Goal: Task Accomplishment & Management: Complete application form

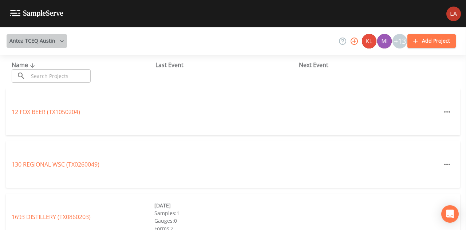
click at [47, 39] on button "Antea TCEQ Austin" at bounding box center [37, 40] width 60 height 13
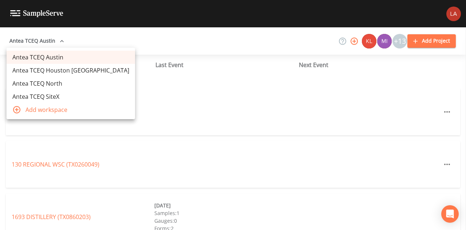
click at [65, 67] on link "Antea TCEQ Houston [GEOGRAPHIC_DATA]" at bounding box center [71, 70] width 129 height 13
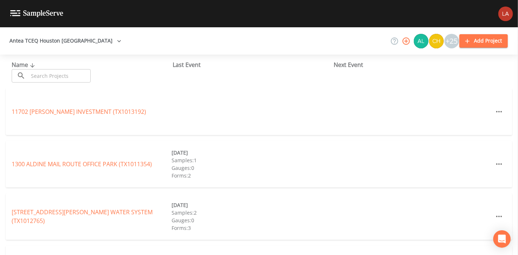
click at [66, 82] on input "text" at bounding box center [59, 75] width 62 height 13
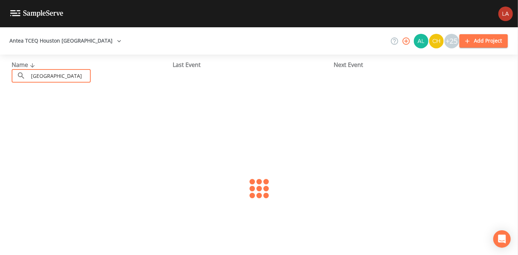
type input "[GEOGRAPHIC_DATA]"
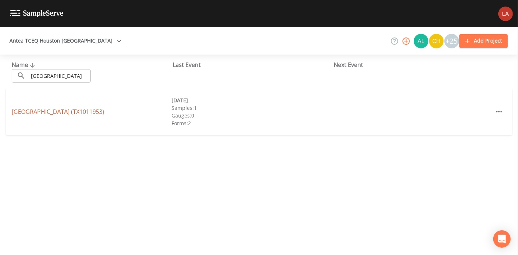
click at [98, 111] on link "[GEOGRAPHIC_DATA] (TX1011953)" at bounding box center [58, 112] width 93 height 8
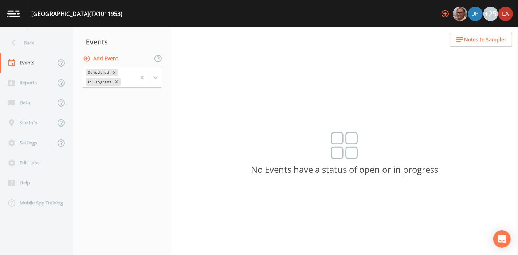
click at [104, 60] on button "Add Event" at bounding box center [101, 58] width 39 height 13
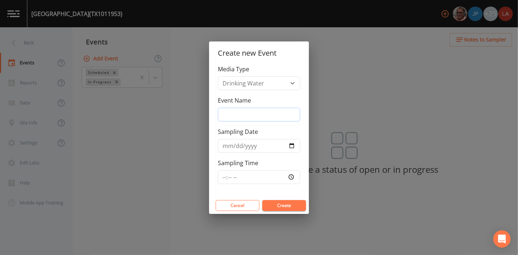
click at [238, 115] on input "Event Name" at bounding box center [259, 115] width 82 height 14
type input "[DATE] PFAS"
click at [267, 150] on input "[DATE]" at bounding box center [259, 146] width 82 height 14
click at [249, 146] on input "[DATE]" at bounding box center [259, 146] width 82 height 14
type input "[DATE]"
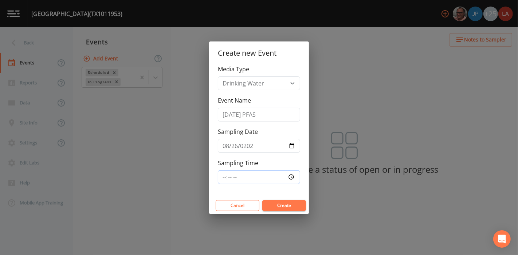
click at [225, 178] on input "Sampling Time" at bounding box center [259, 177] width 82 height 14
type input "09:00"
click at [262, 200] on button "Create" at bounding box center [284, 205] width 44 height 11
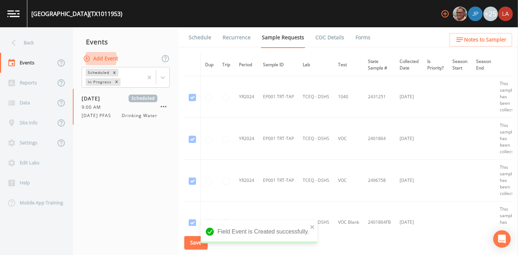
scroll to position [162, 0]
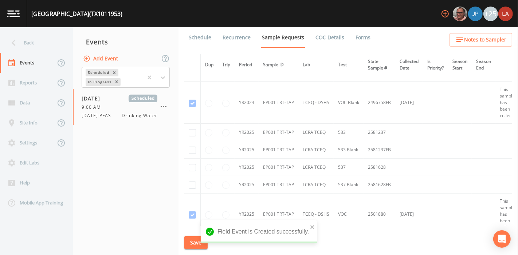
click at [193, 136] on td at bounding box center [192, 132] width 16 height 17
drag, startPoint x: 193, startPoint y: 133, endPoint x: 197, endPoint y: 152, distance: 20.2
click at [193, 133] on input "checkbox" at bounding box center [192, 132] width 7 height 7
checkbox input "true"
click at [188, 147] on td at bounding box center [192, 149] width 16 height 17
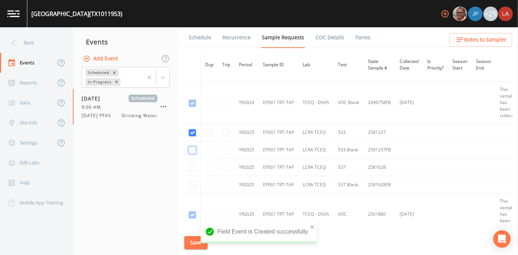
drag, startPoint x: 192, startPoint y: 151, endPoint x: 196, endPoint y: 158, distance: 8.0
click at [192, 151] on input "checkbox" at bounding box center [192, 150] width 7 height 7
checkbox input "true"
click at [195, 168] on input "checkbox" at bounding box center [192, 167] width 7 height 7
checkbox input "true"
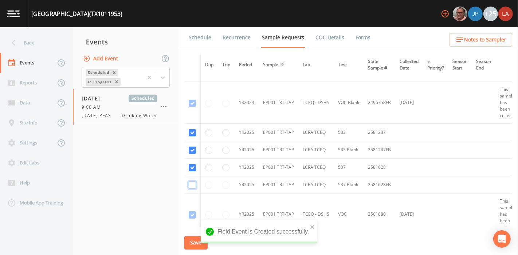
click at [191, 183] on input "checkbox" at bounding box center [192, 185] width 7 height 7
checkbox input "true"
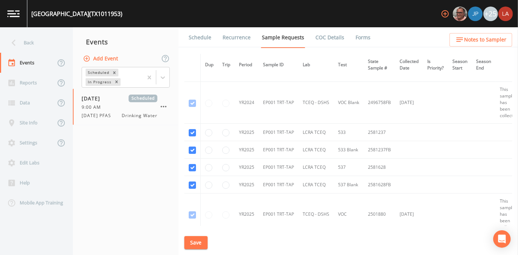
click at [190, 244] on button "Save" at bounding box center [195, 242] width 23 height 13
click at [199, 39] on link "Schedule" at bounding box center [200, 37] width 25 height 20
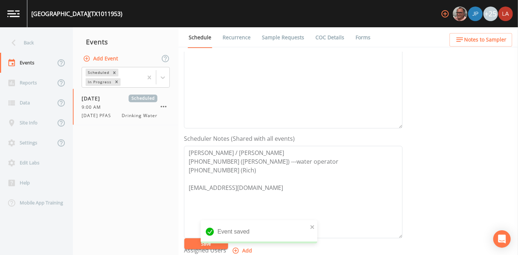
scroll to position [243, 0]
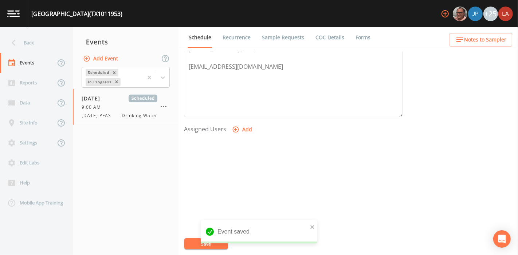
click at [240, 132] on button "Add" at bounding box center [243, 129] width 24 height 13
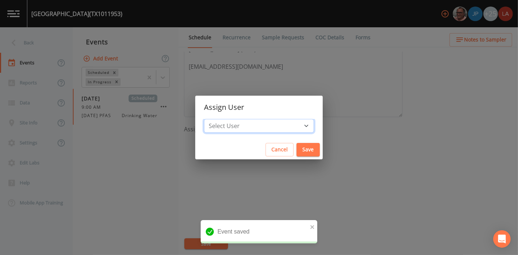
click at [250, 130] on select "Select User [PERSON_NAME] [PERSON_NAME] [PERSON_NAME] [PERSON_NAME] [PERSON_NAM…" at bounding box center [259, 126] width 110 height 14
select select "0c4ac92a-2052-4971-af99-d49bdd27a7b1"
click at [220, 119] on select "Select User [PERSON_NAME] [PERSON_NAME] [PERSON_NAME] [PERSON_NAME] [PERSON_NAM…" at bounding box center [259, 126] width 110 height 14
click at [297, 149] on button "Save" at bounding box center [308, 149] width 23 height 13
select select
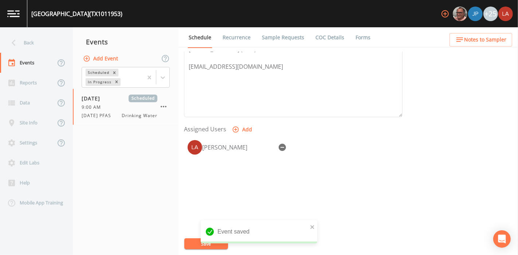
click at [187, 245] on button "Save" at bounding box center [206, 244] width 44 height 11
click at [22, 39] on div "Back" at bounding box center [33, 43] width 66 height 20
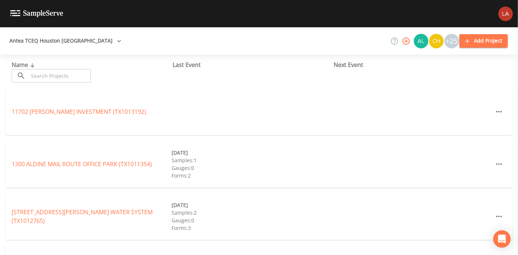
click at [70, 74] on input "text" at bounding box center [59, 75] width 62 height 13
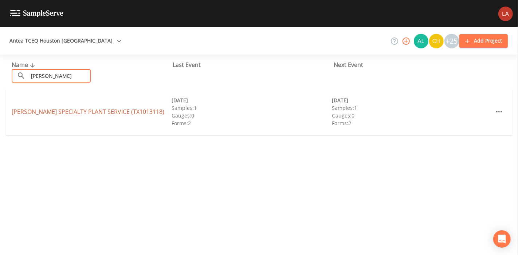
type input "[PERSON_NAME]"
click at [33, 112] on link "[PERSON_NAME] SPECIALTY PLANT SERVICE (TX1013118)" at bounding box center [88, 112] width 153 height 8
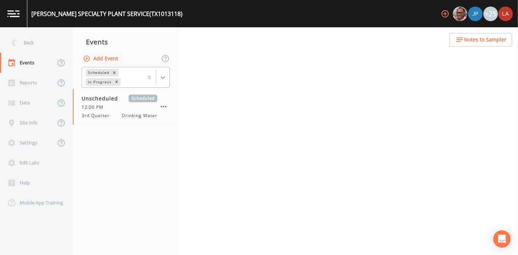
drag, startPoint x: 164, startPoint y: 78, endPoint x: 158, endPoint y: 79, distance: 5.9
click at [164, 78] on icon at bounding box center [162, 77] width 7 height 7
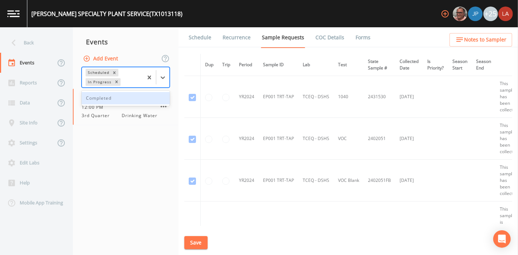
click at [114, 99] on div "Completed" at bounding box center [126, 98] width 88 height 12
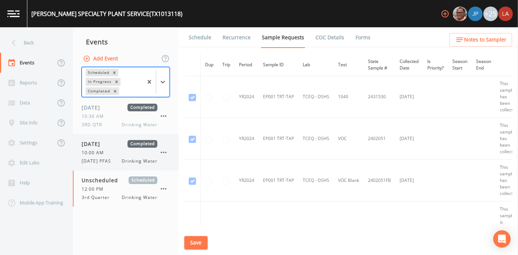
click at [99, 154] on span "10:00 AM" at bounding box center [95, 153] width 27 height 7
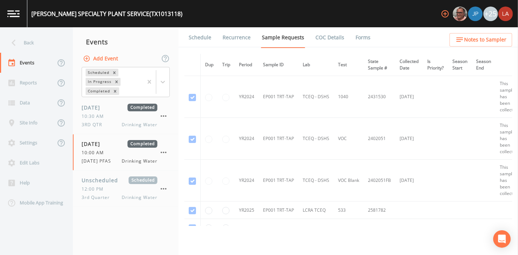
click at [357, 41] on link "Forms" at bounding box center [362, 37] width 17 height 20
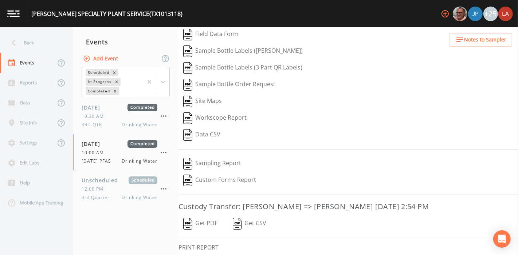
scroll to position [93, 0]
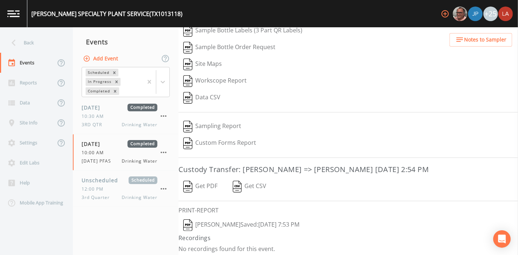
click at [285, 219] on button "[PERSON_NAME]  Saved: [DATE] 7:53 PM" at bounding box center [241, 225] width 126 height 17
click at [25, 36] on div "Back" at bounding box center [33, 43] width 66 height 20
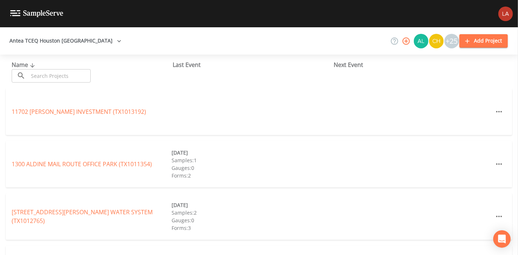
click at [54, 75] on input "text" at bounding box center [59, 75] width 62 height 13
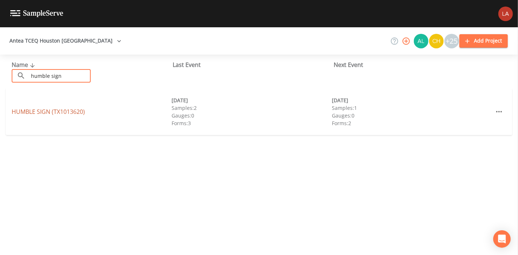
type input "humble sign"
click at [42, 113] on link "HUMBLE SIGN (TX1013620)" at bounding box center [48, 112] width 73 height 8
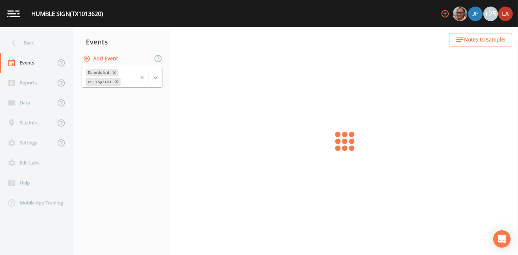
click at [160, 81] on div at bounding box center [155, 77] width 13 height 13
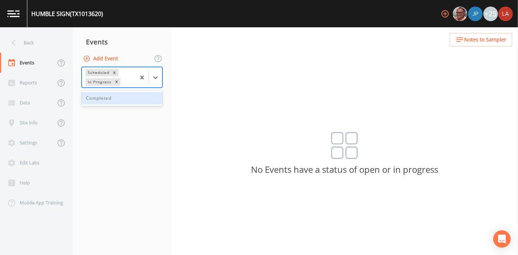
click at [125, 95] on div "Completed" at bounding box center [122, 98] width 81 height 12
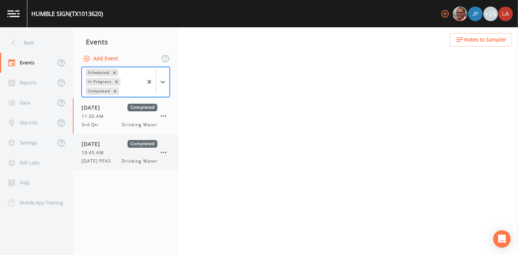
click at [114, 161] on span "[DATE] PFAS" at bounding box center [99, 161] width 34 height 7
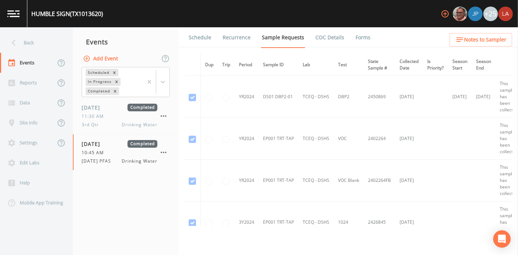
drag, startPoint x: 351, startPoint y: 39, endPoint x: 349, endPoint y: 43, distance: 4.7
click at [354, 39] on link "Forms" at bounding box center [362, 37] width 17 height 20
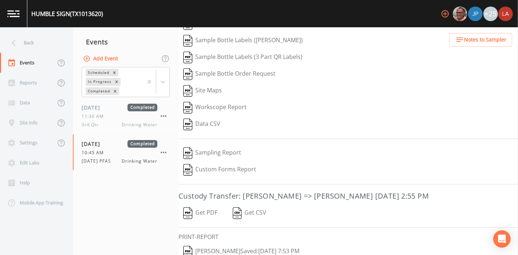
scroll to position [93, 0]
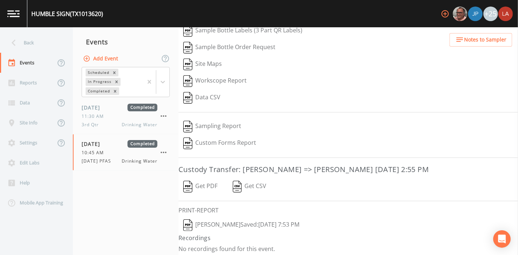
click at [229, 223] on button "[PERSON_NAME]  Saved: [DATE] 7:53 PM" at bounding box center [241, 225] width 126 height 17
click at [35, 42] on div "Back" at bounding box center [33, 43] width 66 height 20
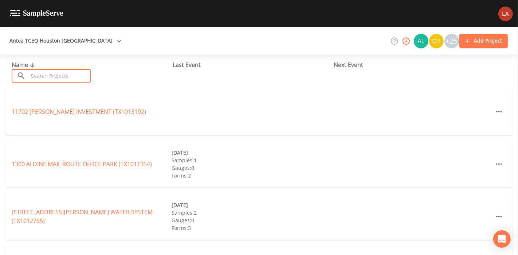
click at [47, 71] on input "text" at bounding box center [59, 75] width 62 height 13
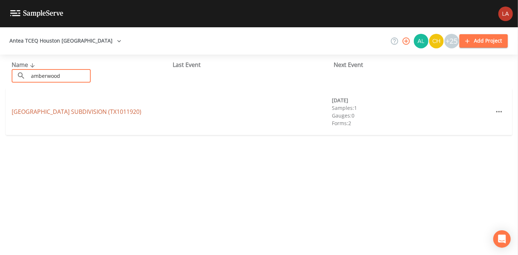
type input "amberwood"
click at [38, 109] on link "[GEOGRAPHIC_DATA] (TX1011920)" at bounding box center [77, 112] width 130 height 8
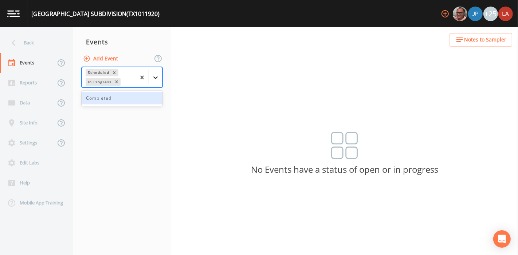
click at [152, 80] on icon at bounding box center [155, 77] width 7 height 7
click at [109, 99] on div "Completed" at bounding box center [122, 98] width 81 height 12
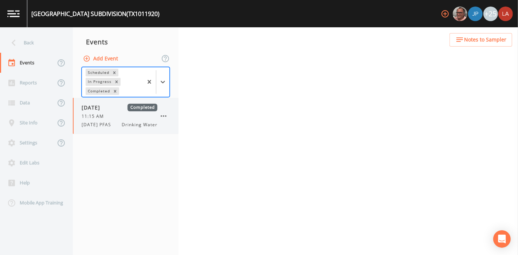
click at [99, 124] on span "[DATE] PFAS" at bounding box center [99, 125] width 34 height 7
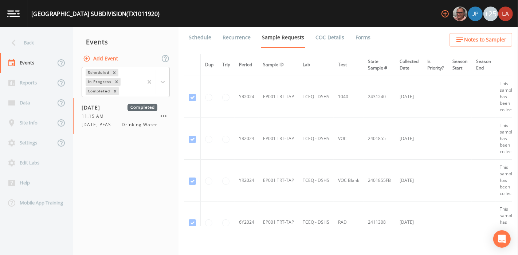
click at [354, 40] on link "Forms" at bounding box center [362, 37] width 17 height 20
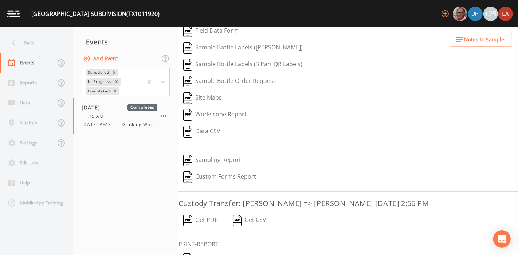
scroll to position [63, 0]
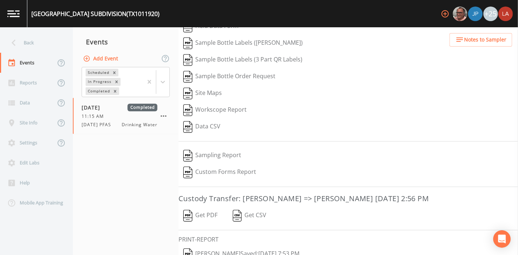
click at [234, 249] on button "[PERSON_NAME]  Saved: [DATE] 7:53 PM" at bounding box center [241, 254] width 126 height 17
click at [31, 47] on div "Back" at bounding box center [33, 43] width 66 height 20
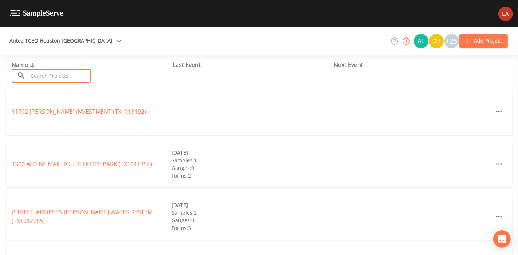
click at [70, 76] on input "text" at bounding box center [59, 75] width 62 height 13
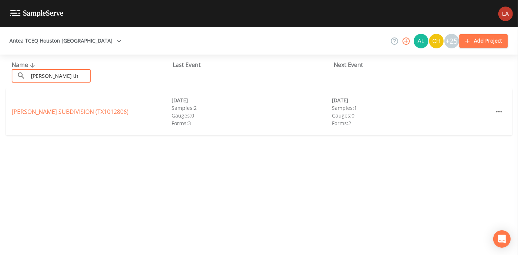
type input "[PERSON_NAME] th"
click at [40, 110] on link "[PERSON_NAME] SUBDIVISION (TX1012806)" at bounding box center [70, 112] width 117 height 8
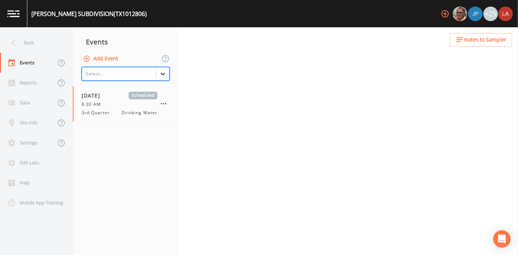
click at [162, 75] on icon at bounding box center [162, 73] width 7 height 7
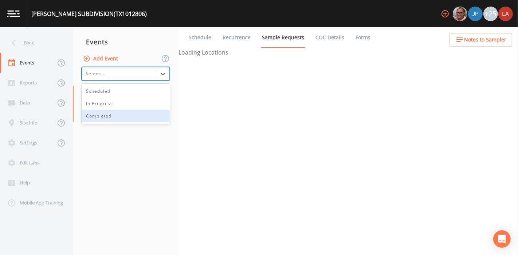
click at [103, 114] on div "Completed" at bounding box center [126, 116] width 88 height 12
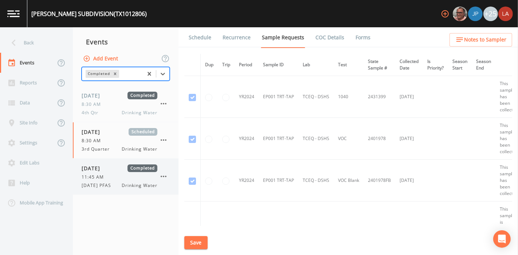
click at [102, 166] on span "[DATE]" at bounding box center [94, 169] width 24 height 8
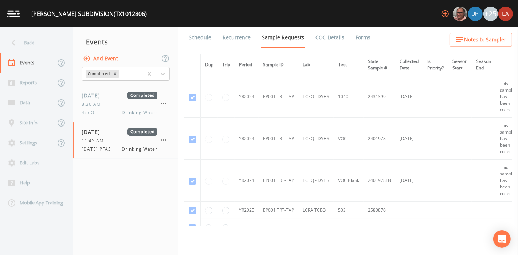
click at [356, 34] on link "Forms" at bounding box center [362, 37] width 17 height 20
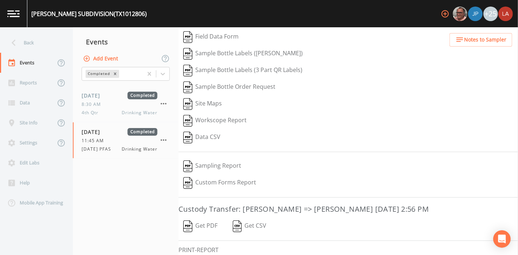
scroll to position [93, 0]
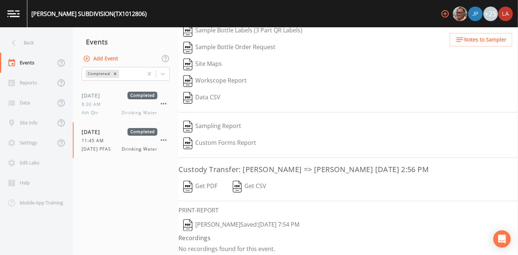
click at [240, 221] on button "[PERSON_NAME]  Saved: [DATE] 7:54 PM" at bounding box center [241, 225] width 126 height 17
click at [32, 43] on div "Back" at bounding box center [33, 43] width 66 height 20
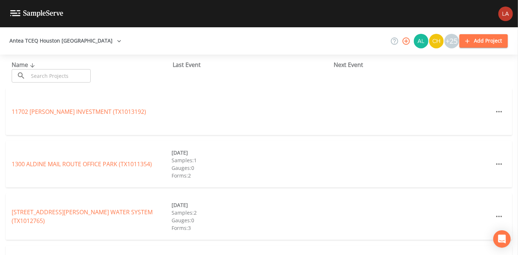
click at [66, 78] on input "text" at bounding box center [59, 75] width 62 height 13
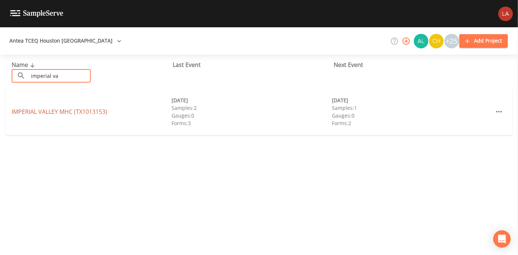
type input "imperial va"
click at [34, 114] on link "[GEOGRAPHIC_DATA] (TX1013153)" at bounding box center [59, 112] width 95 height 8
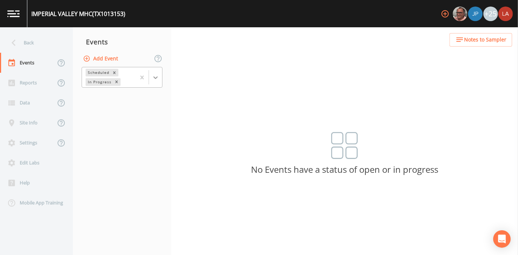
click at [156, 78] on icon at bounding box center [155, 77] width 7 height 7
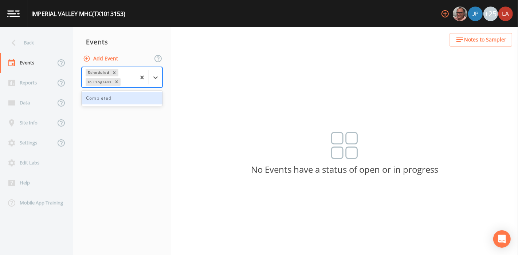
click at [103, 99] on div "Completed" at bounding box center [122, 98] width 81 height 12
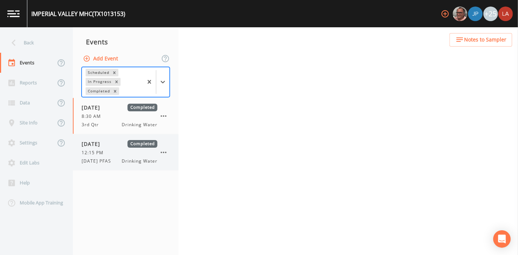
click at [105, 144] on span "[DATE]" at bounding box center [94, 144] width 24 height 8
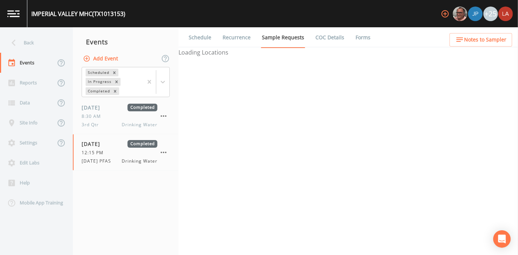
click at [355, 39] on link "Forms" at bounding box center [362, 37] width 17 height 20
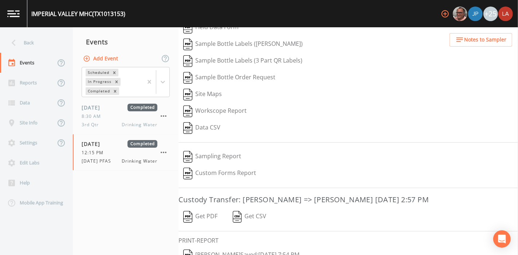
scroll to position [93, 0]
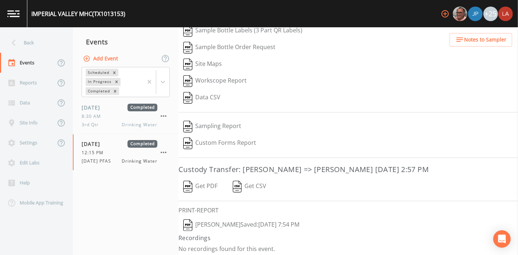
click at [218, 223] on button "[PERSON_NAME]  Saved: [DATE] 7:54 PM" at bounding box center [241, 225] width 126 height 17
click at [19, 35] on div "Back" at bounding box center [33, 43] width 66 height 20
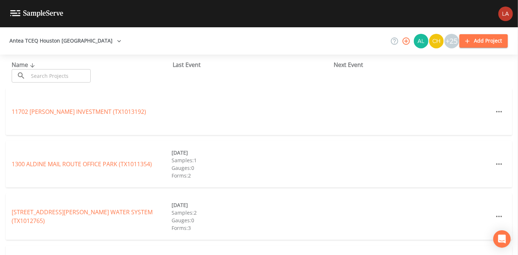
click at [52, 71] on input "text" at bounding box center [59, 75] width 62 height 13
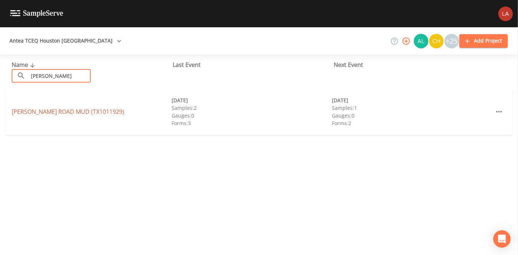
type input "[PERSON_NAME]"
click at [43, 111] on link "[PERSON_NAME][GEOGRAPHIC_DATA] (TX1011929)" at bounding box center [68, 112] width 113 height 8
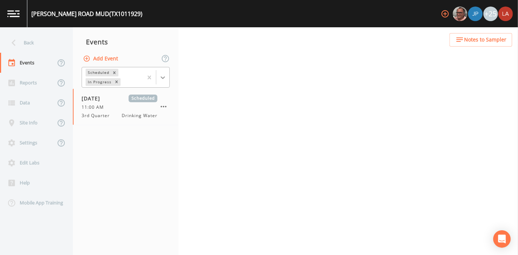
click at [157, 77] on div at bounding box center [162, 77] width 13 height 13
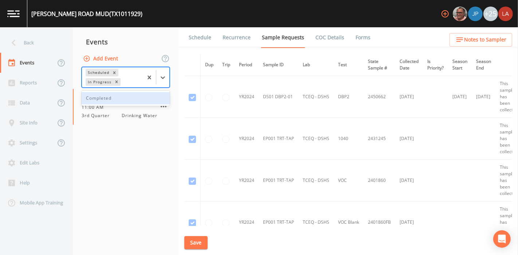
click at [125, 99] on div "Completed" at bounding box center [126, 98] width 88 height 12
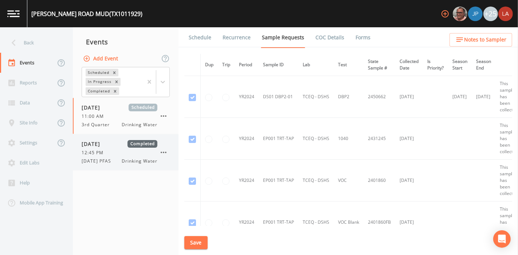
click at [100, 151] on span "12:45 PM" at bounding box center [95, 153] width 26 height 7
click at [361, 35] on link "Forms" at bounding box center [362, 37] width 17 height 20
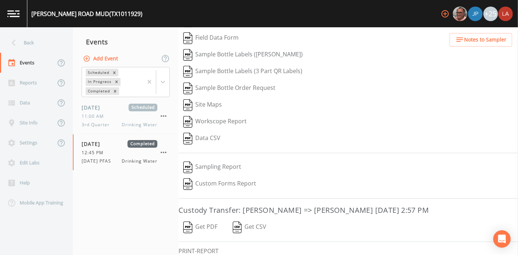
scroll to position [93, 0]
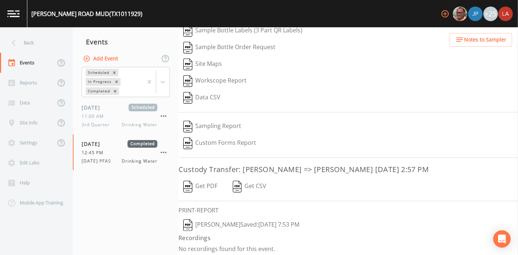
click at [248, 221] on button "[PERSON_NAME]  Saved: [DATE] 7:53 PM" at bounding box center [241, 225] width 126 height 17
click at [44, 46] on div "Back" at bounding box center [33, 43] width 66 height 20
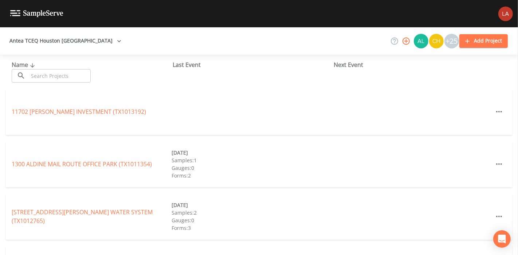
click at [64, 76] on input "text" at bounding box center [59, 75] width 62 height 13
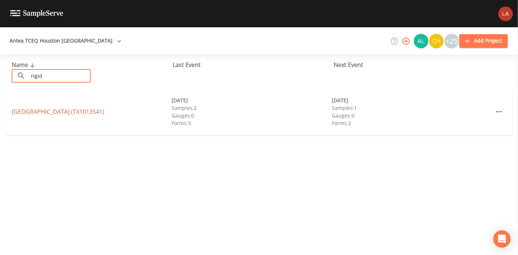
type input "rigid"
click at [20, 114] on link "[GEOGRAPHIC_DATA] (TX1013541)" at bounding box center [58, 112] width 93 height 8
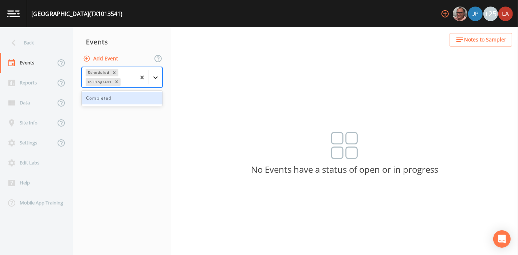
click at [158, 79] on icon at bounding box center [155, 77] width 7 height 7
click at [114, 98] on div "Completed" at bounding box center [122, 98] width 81 height 12
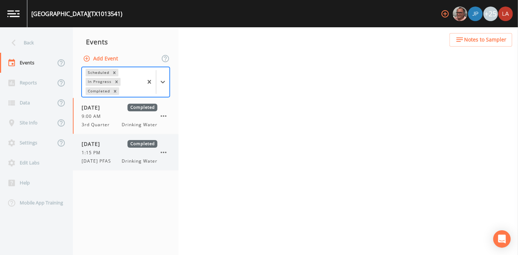
click at [101, 153] on span "1:15 PM" at bounding box center [93, 153] width 23 height 7
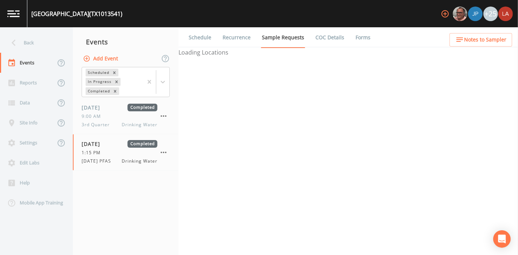
click at [345, 36] on li "Forms" at bounding box center [358, 37] width 26 height 20
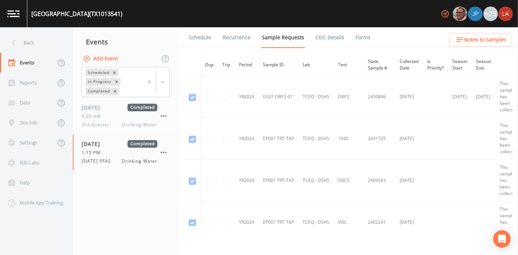
click at [354, 36] on link "Forms" at bounding box center [362, 37] width 17 height 20
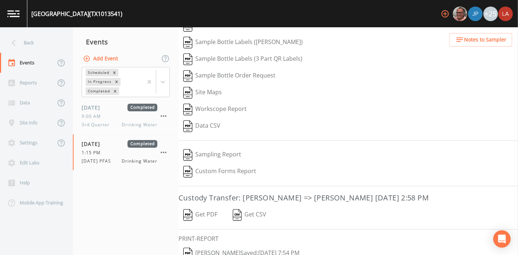
scroll to position [93, 0]
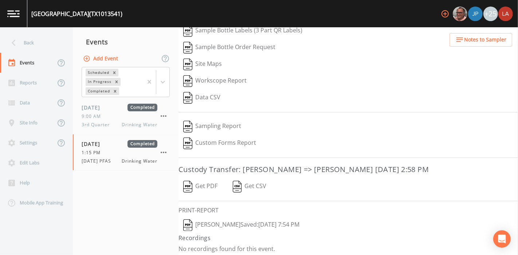
click at [227, 224] on button "[PERSON_NAME]  Saved: [DATE] 7:54 PM" at bounding box center [241, 225] width 126 height 17
